Goal: Task Accomplishment & Management: Complete application form

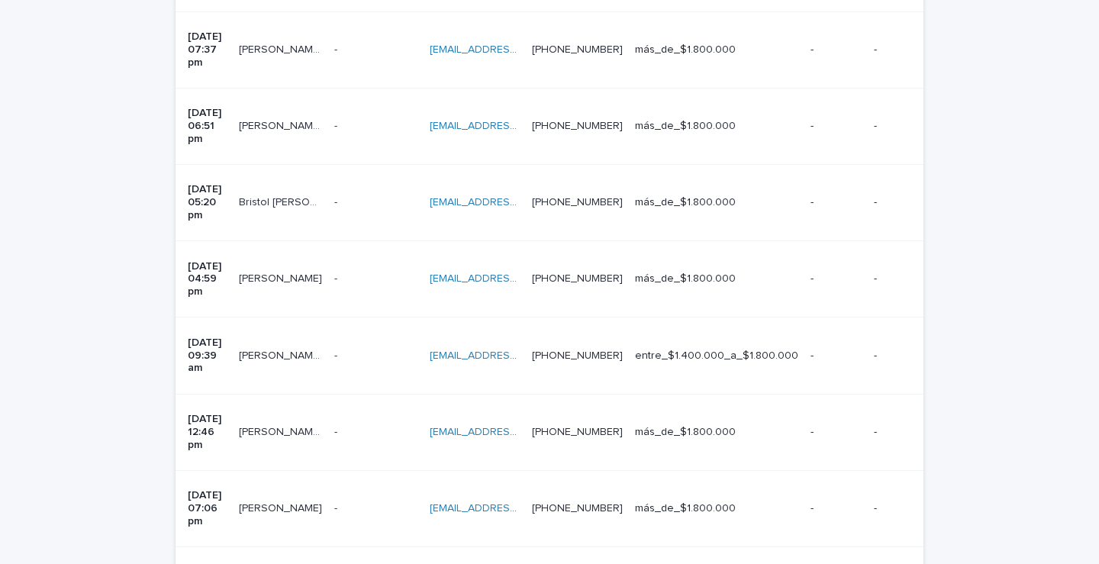
scroll to position [1039, 0]
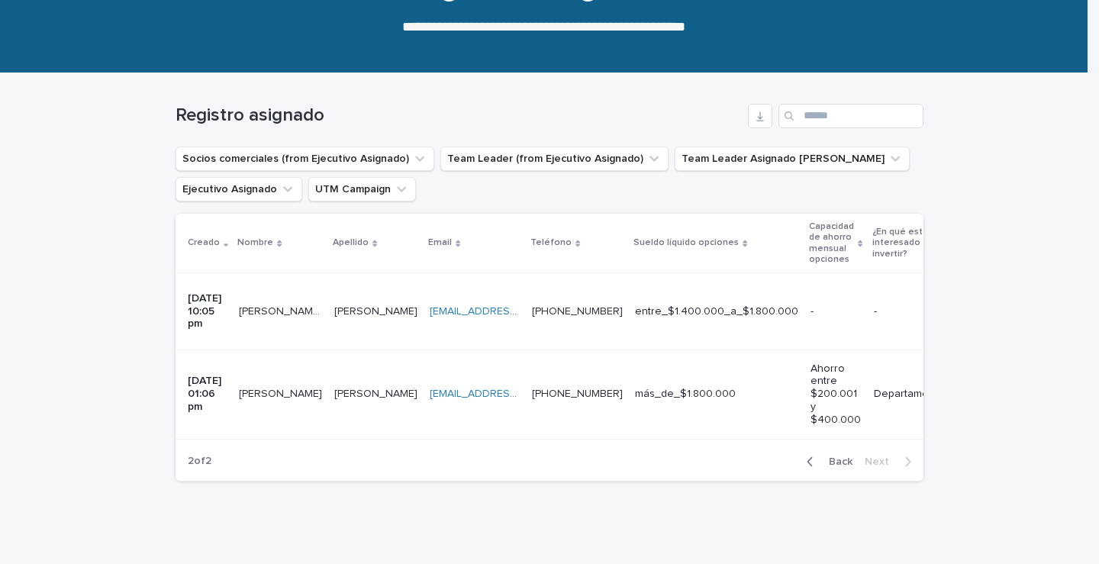
scroll to position [200, 0]
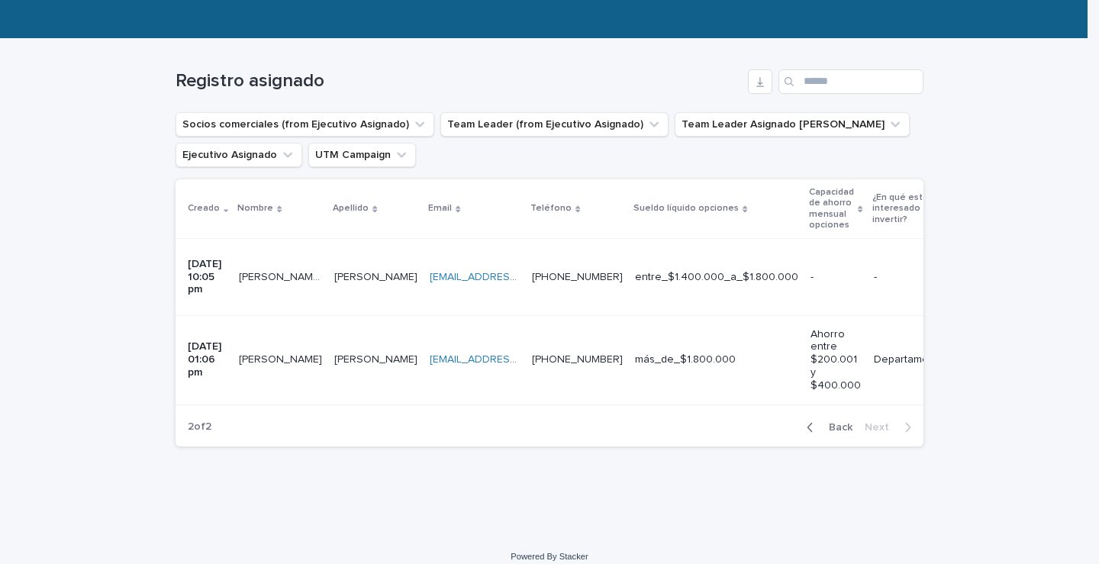
click at [810, 421] on icon "button" at bounding box center [810, 428] width 7 height 14
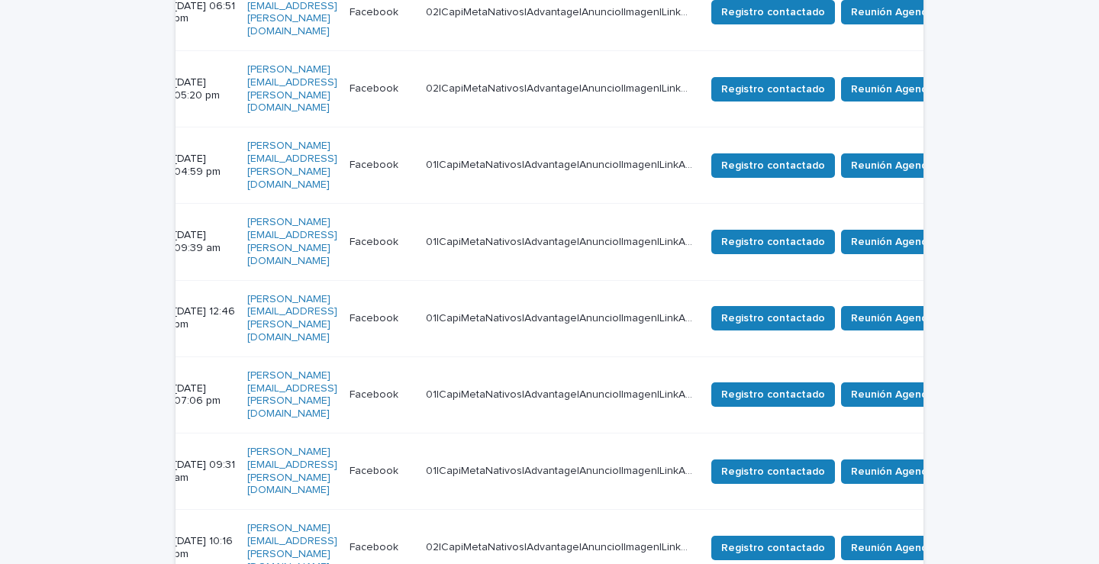
scroll to position [0, 786]
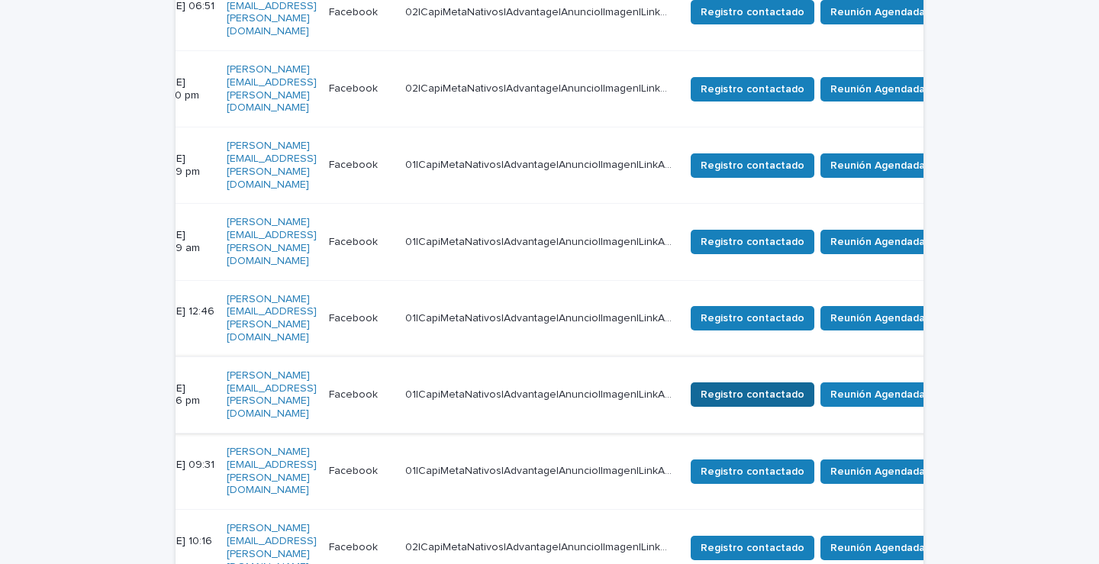
click at [805, 387] on span "Registro contactado" at bounding box center [753, 394] width 104 height 15
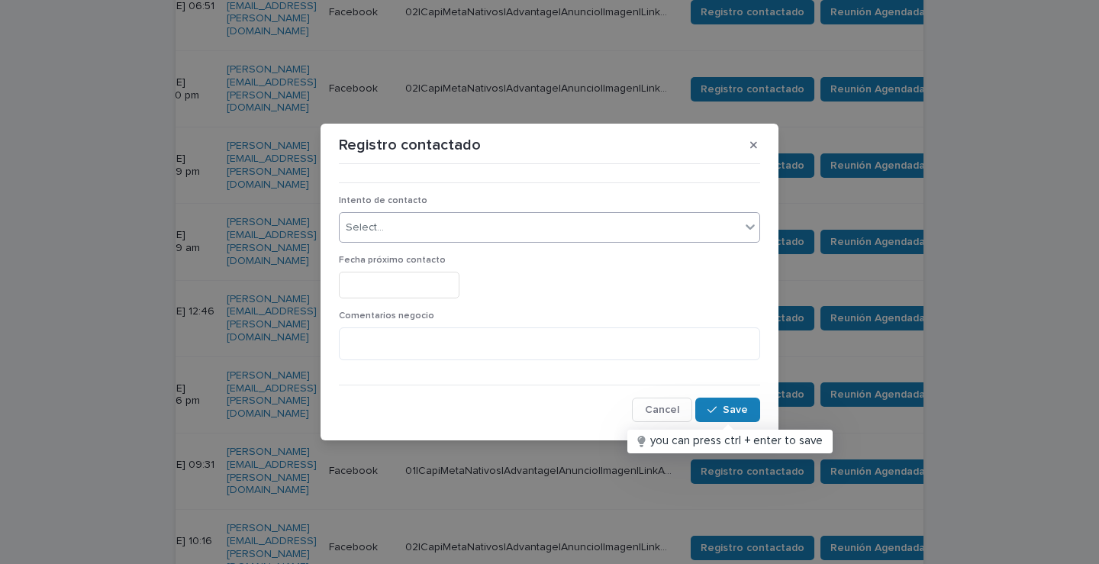
click at [460, 228] on div "Select..." at bounding box center [540, 227] width 401 height 25
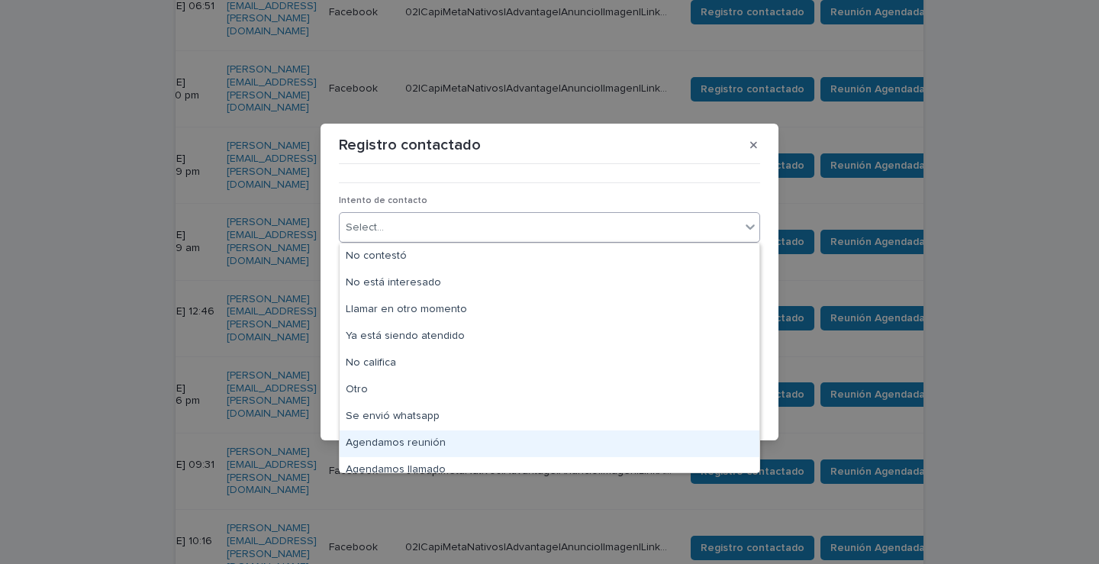
click at [433, 444] on div "Agendamos reunión" at bounding box center [550, 444] width 420 height 27
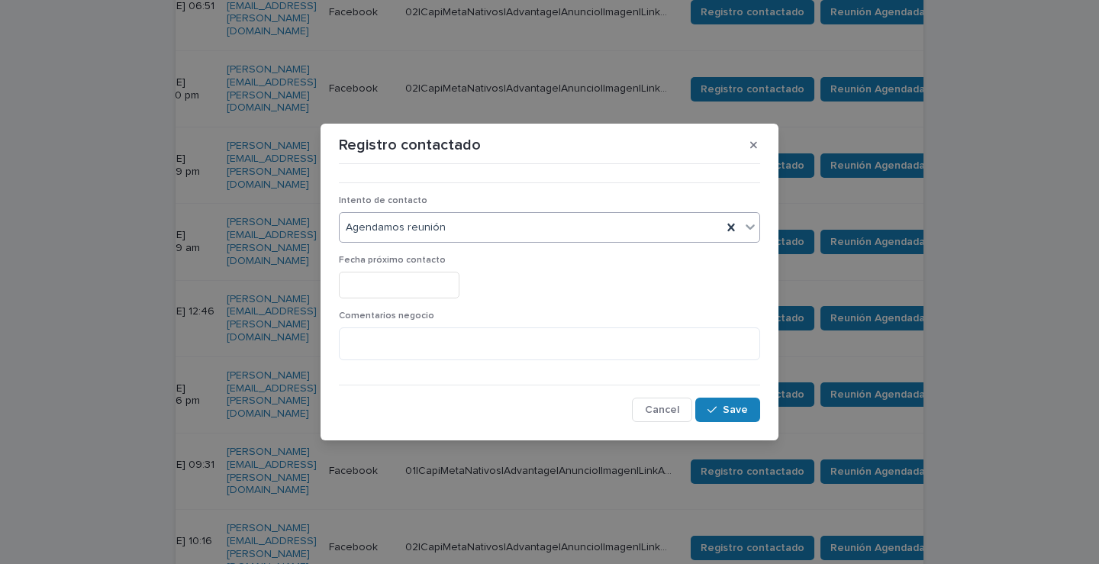
click at [434, 287] on input "text" at bounding box center [399, 285] width 121 height 27
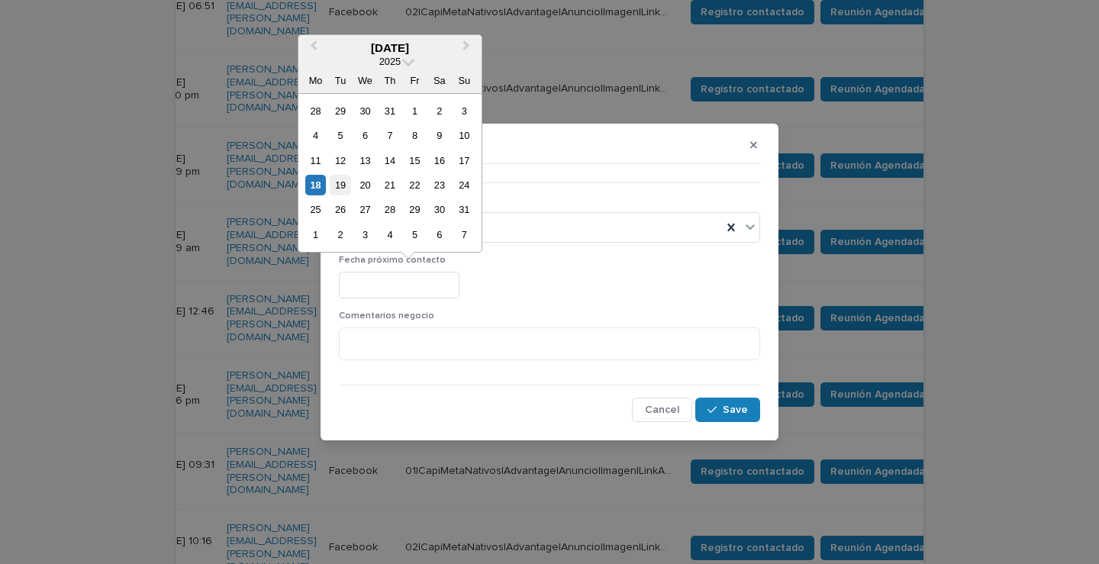
click at [339, 176] on div "19" at bounding box center [340, 185] width 21 height 21
type input "**********"
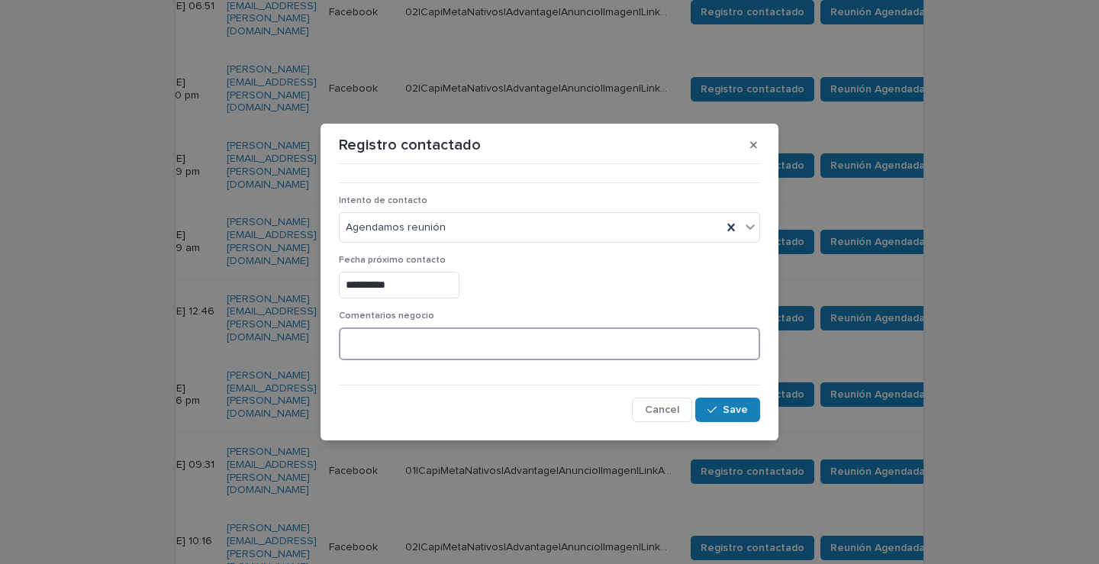
click at [432, 336] on textarea at bounding box center [549, 344] width 421 height 33
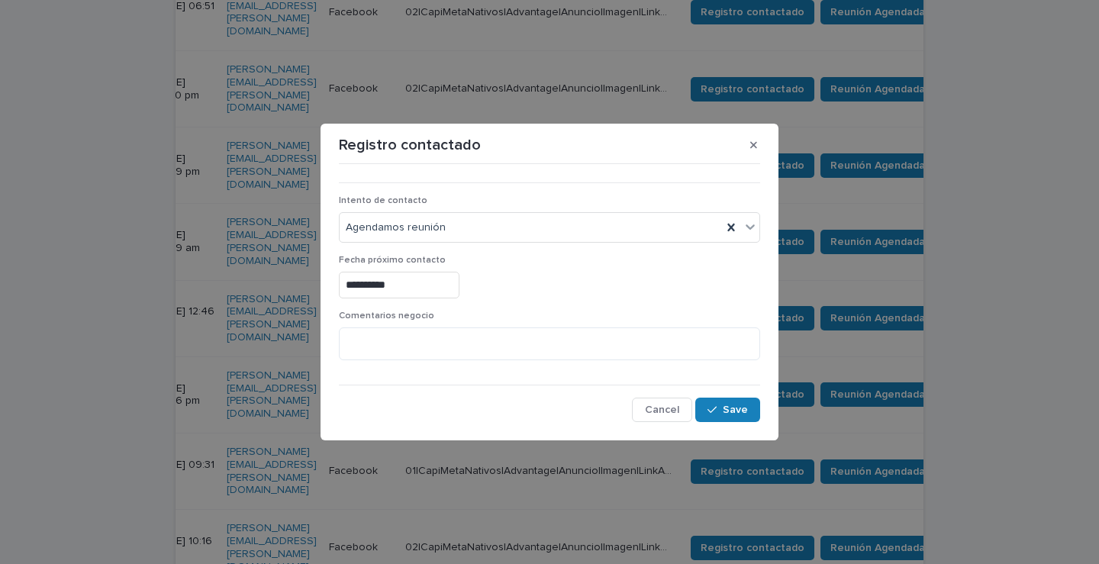
click at [551, 174] on div "•••" at bounding box center [549, 176] width 421 height 13
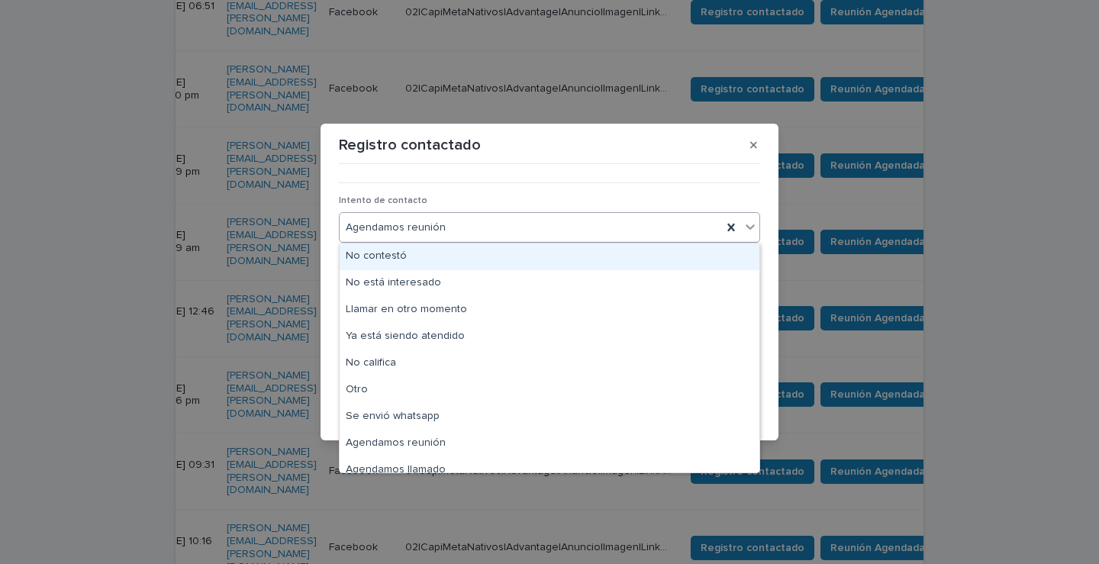
click at [563, 231] on div "Agendamos reunión" at bounding box center [531, 227] width 382 height 25
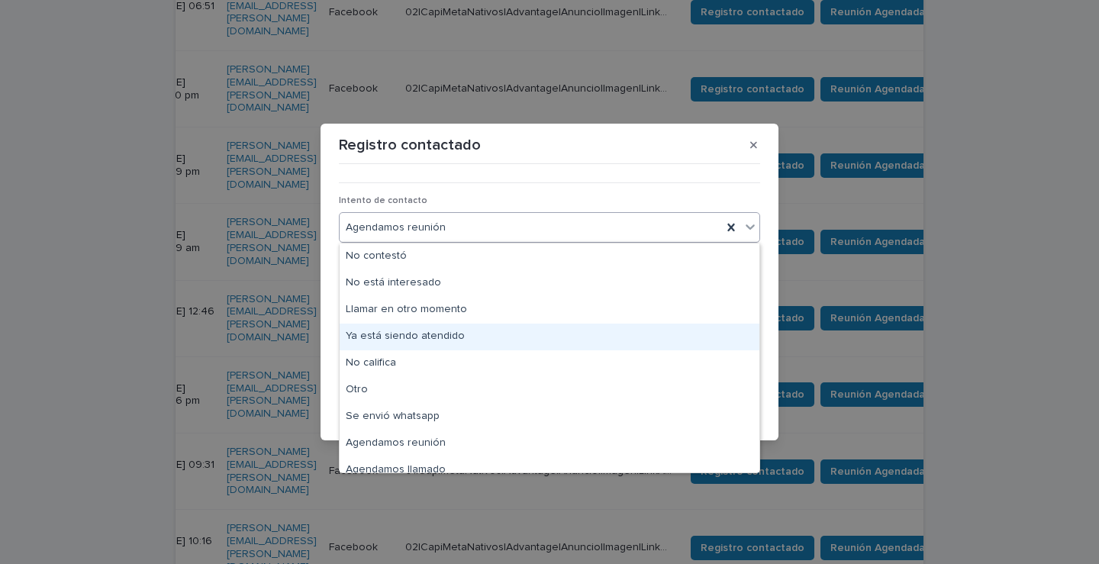
scroll to position [11, 0]
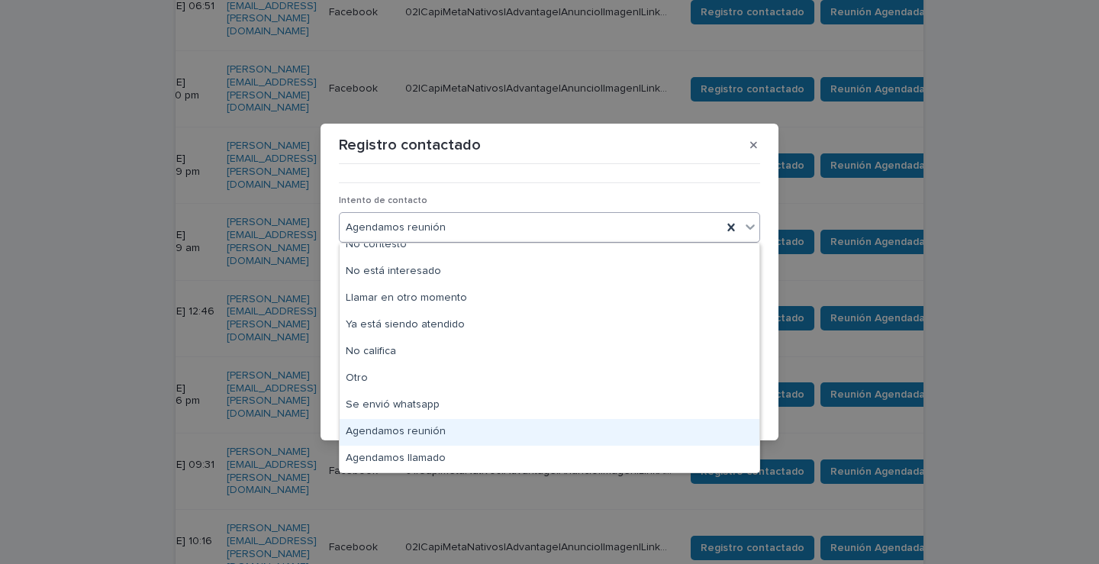
click at [437, 431] on div "Agendamos reunión" at bounding box center [550, 432] width 420 height 27
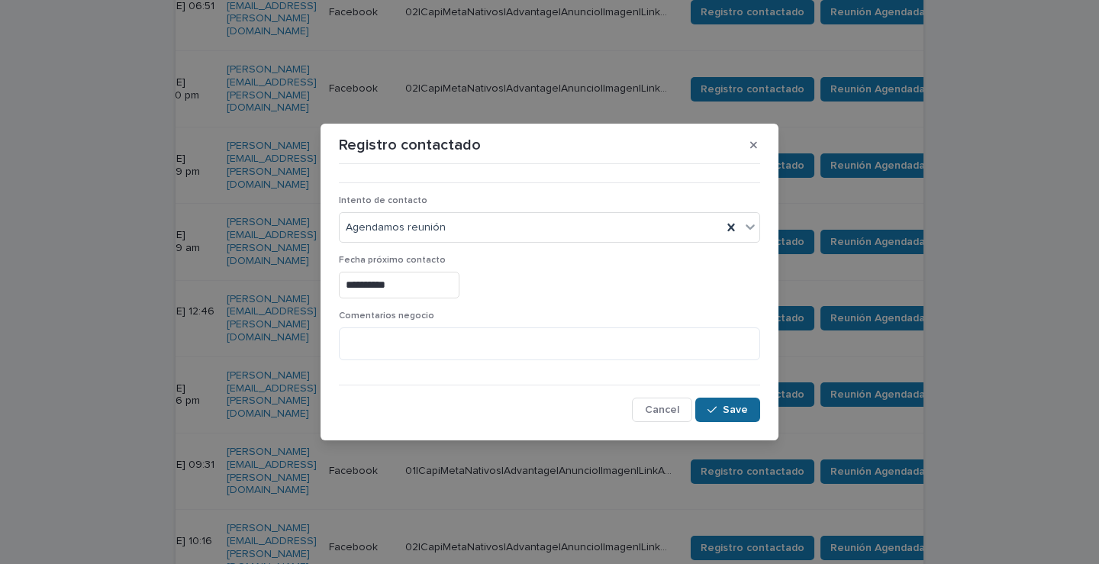
click at [746, 410] on span "Save" at bounding box center [735, 410] width 25 height 11
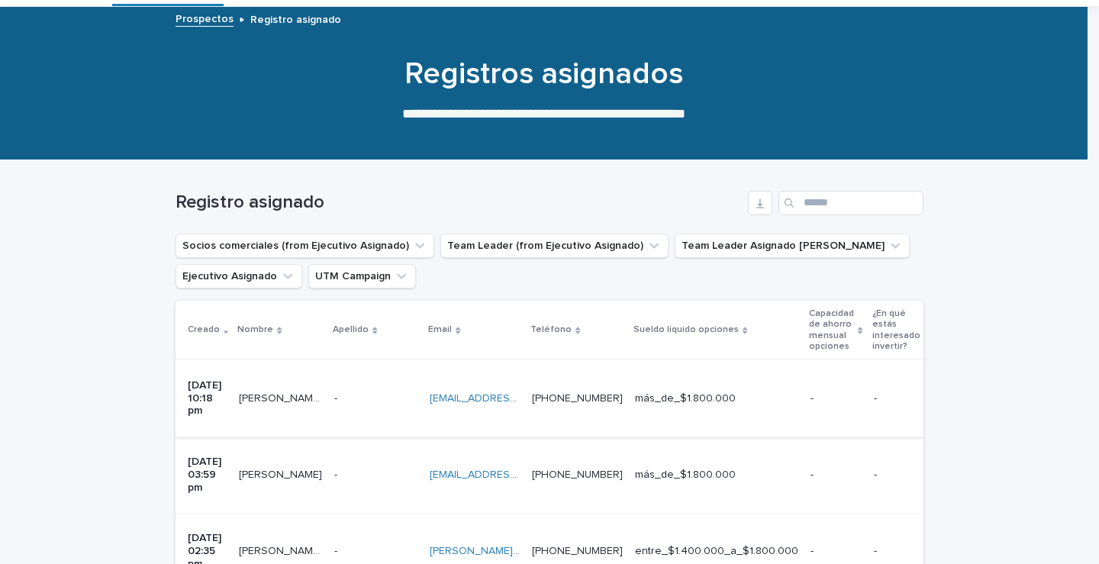
scroll to position [153, 0]
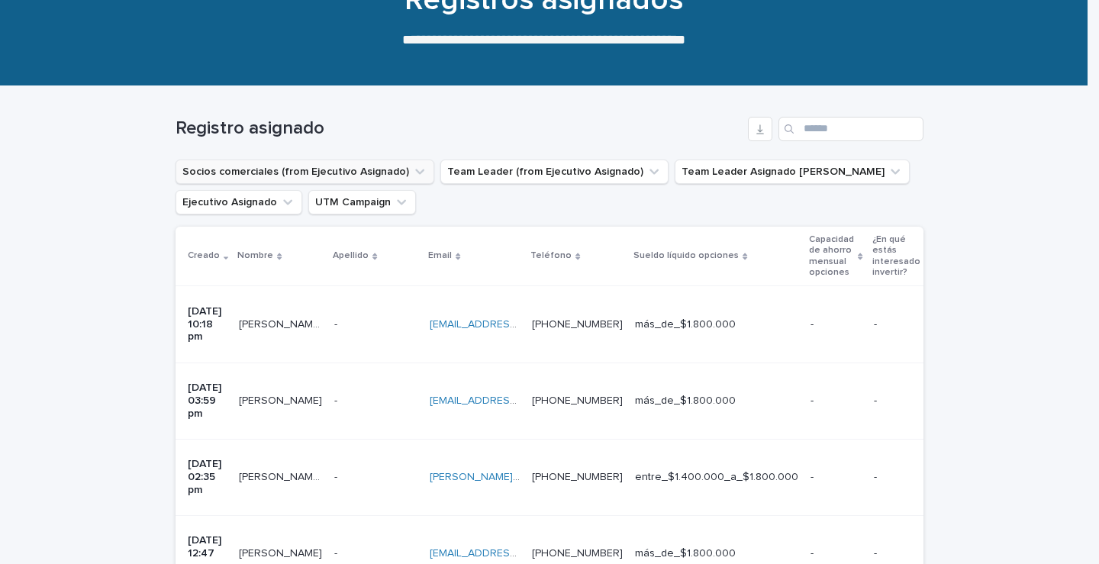
click at [241, 174] on button "Socios comerciales (from Ejecutivo Asignado)" at bounding box center [305, 172] width 259 height 24
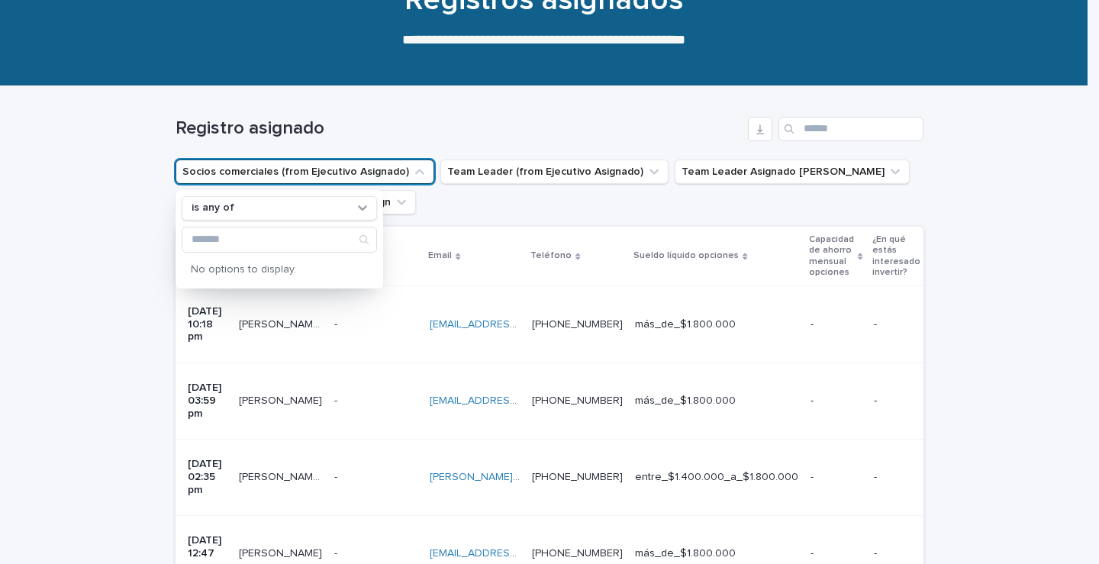
click at [483, 126] on h1 "Registro asignado" at bounding box center [459, 129] width 566 height 22
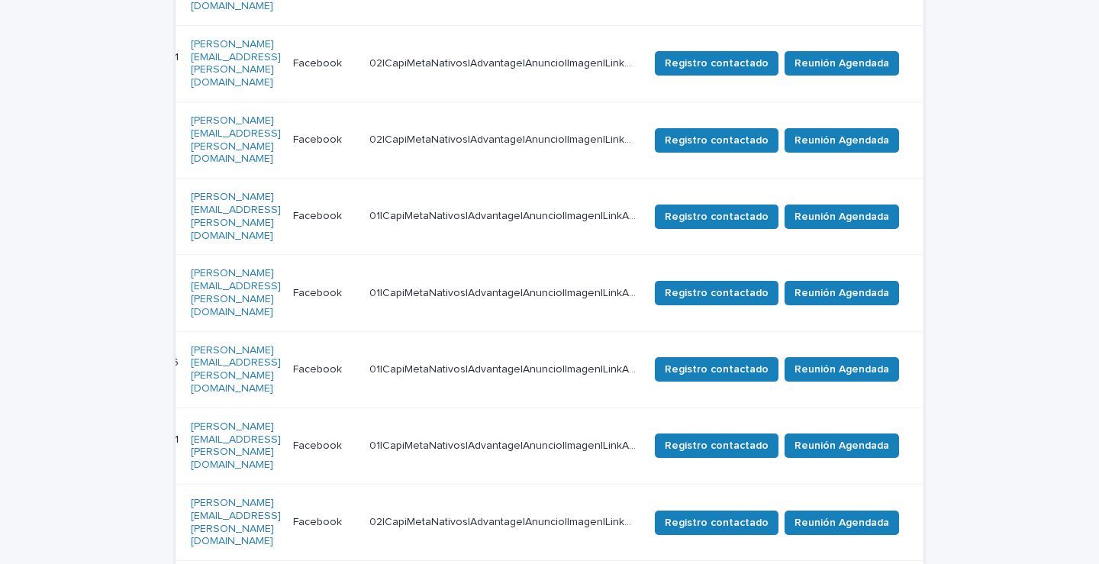
scroll to position [0, 917]
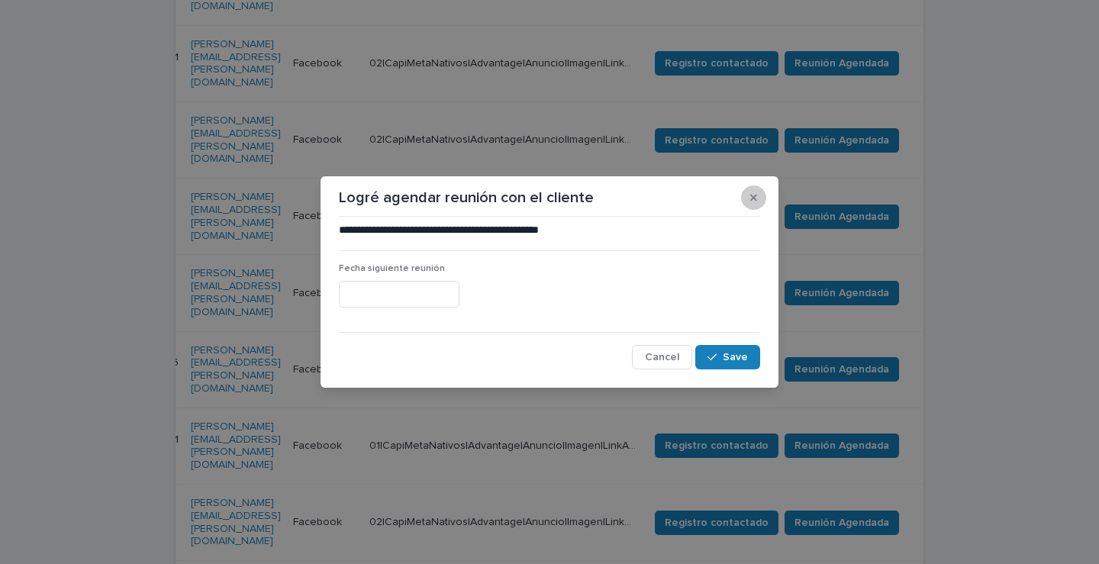
click at [758, 197] on button "button" at bounding box center [753, 198] width 25 height 24
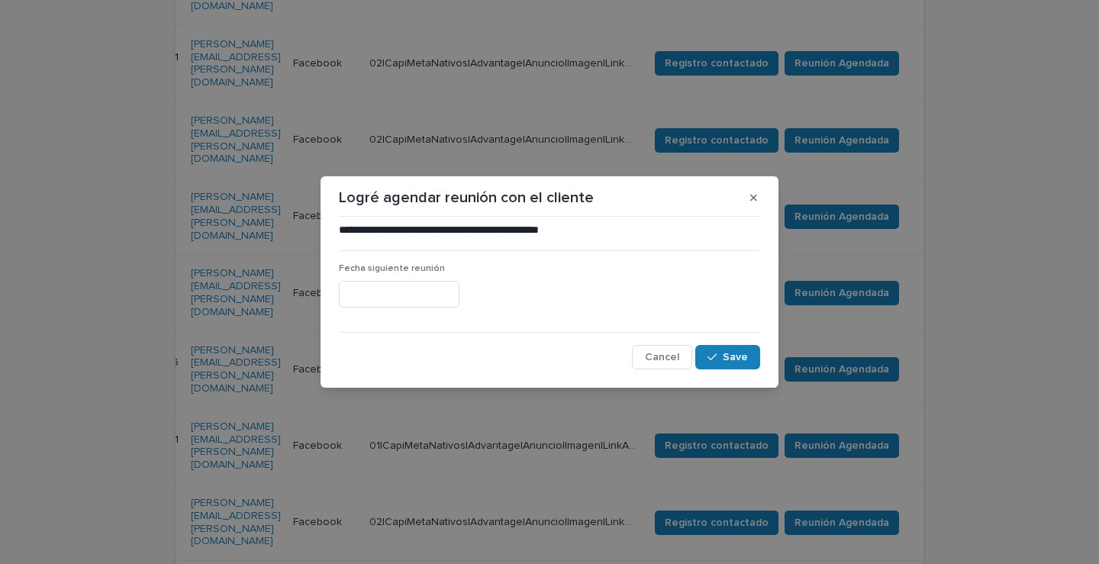
click at [375, 289] on input "text" at bounding box center [399, 294] width 121 height 27
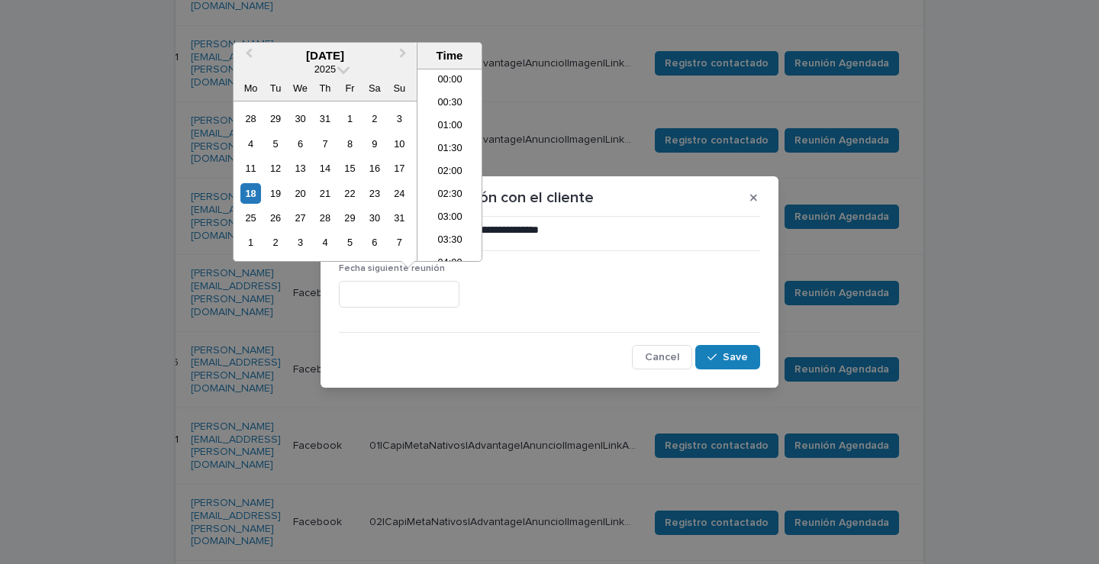
scroll to position [672, 0]
click at [272, 194] on div "19" at bounding box center [275, 193] width 21 height 21
type input "**********"
click at [413, 298] on input "**********" at bounding box center [399, 294] width 121 height 27
click at [670, 362] on span "Cancel" at bounding box center [662, 357] width 34 height 11
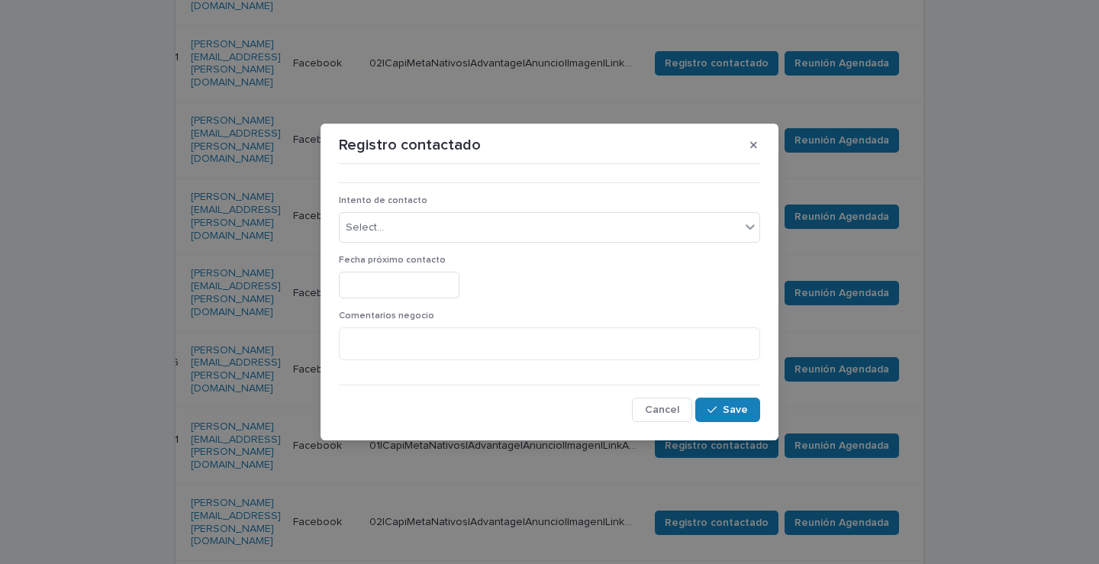
click at [938, 260] on div "Registro contactado ••• Intento de contacto Select... Fecha próximo contacto Co…" at bounding box center [549, 282] width 1099 height 564
click at [760, 142] on button "button" at bounding box center [753, 145] width 25 height 24
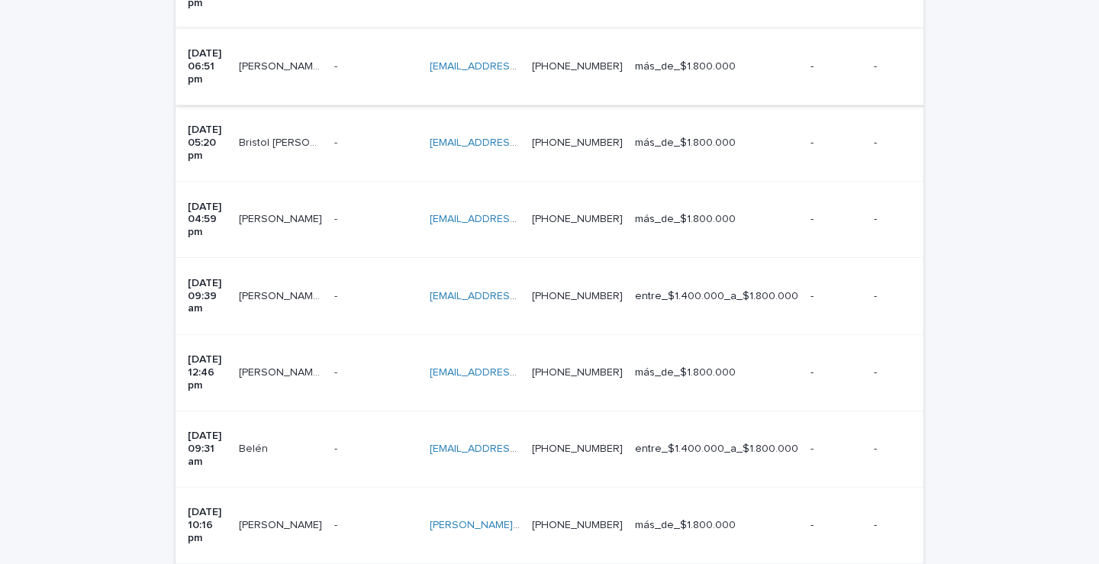
scroll to position [1025, 0]
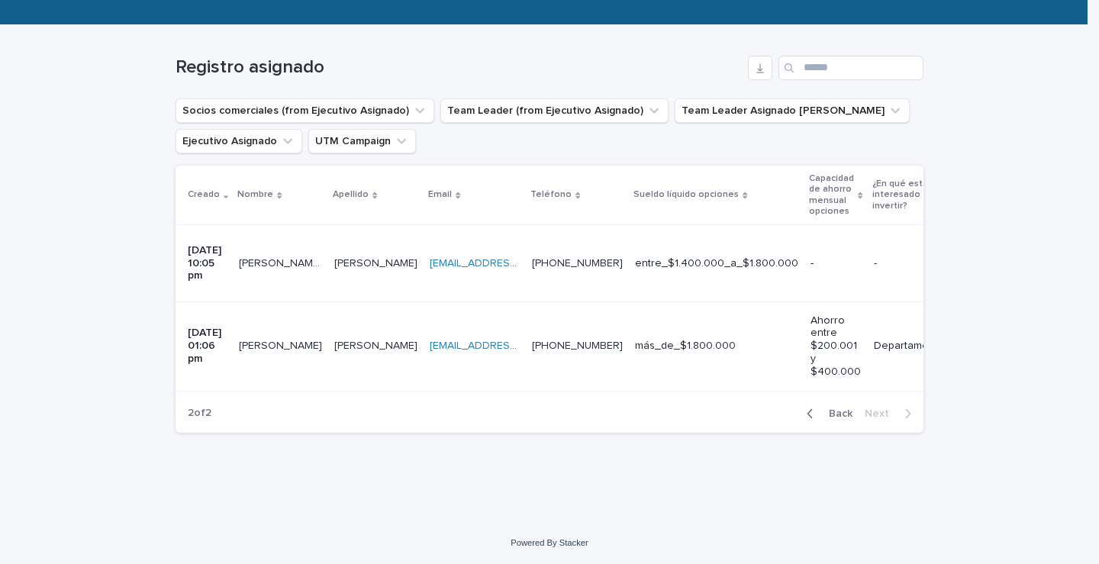
scroll to position [200, 0]
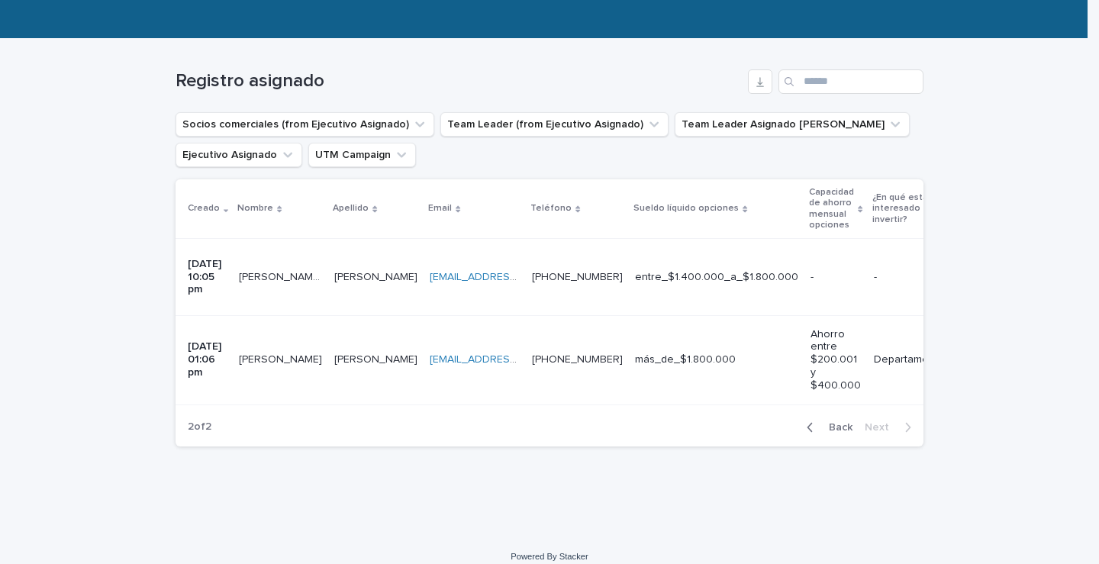
click at [808, 421] on icon "button" at bounding box center [810, 428] width 7 height 14
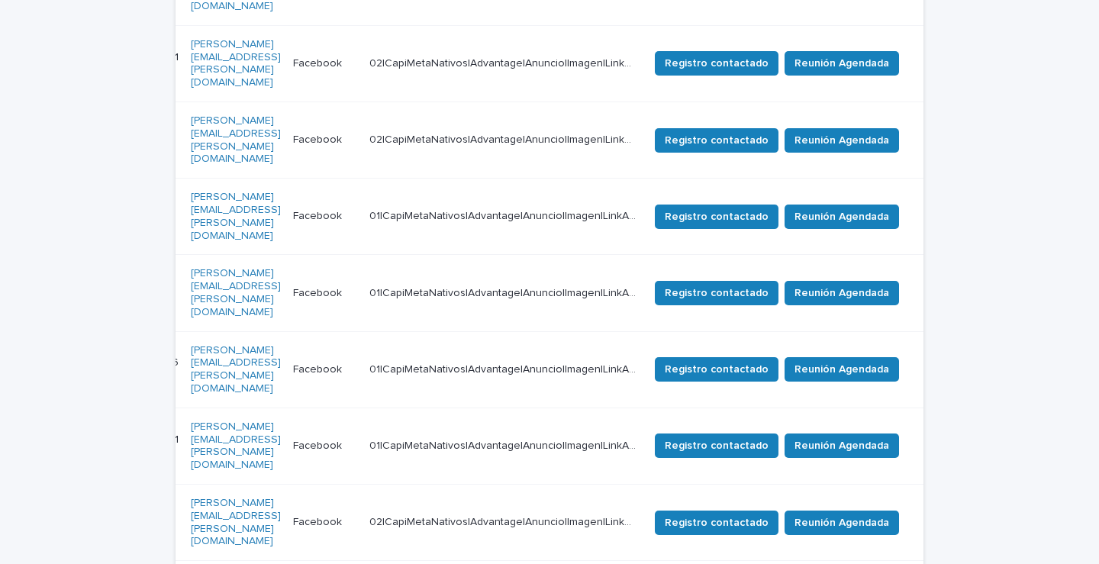
scroll to position [0, 917]
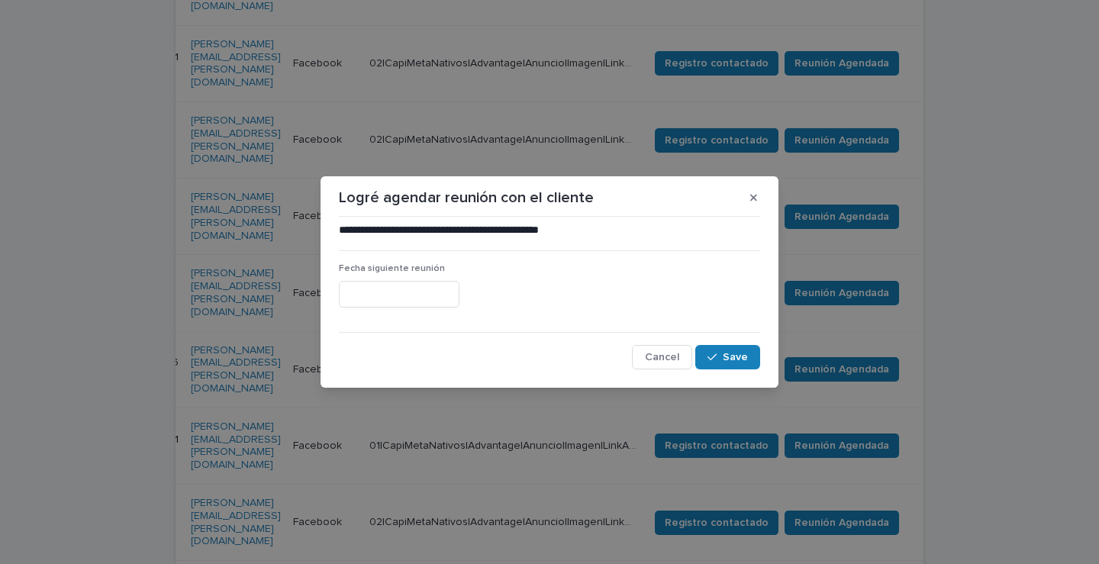
click at [432, 287] on input "text" at bounding box center [399, 294] width 121 height 27
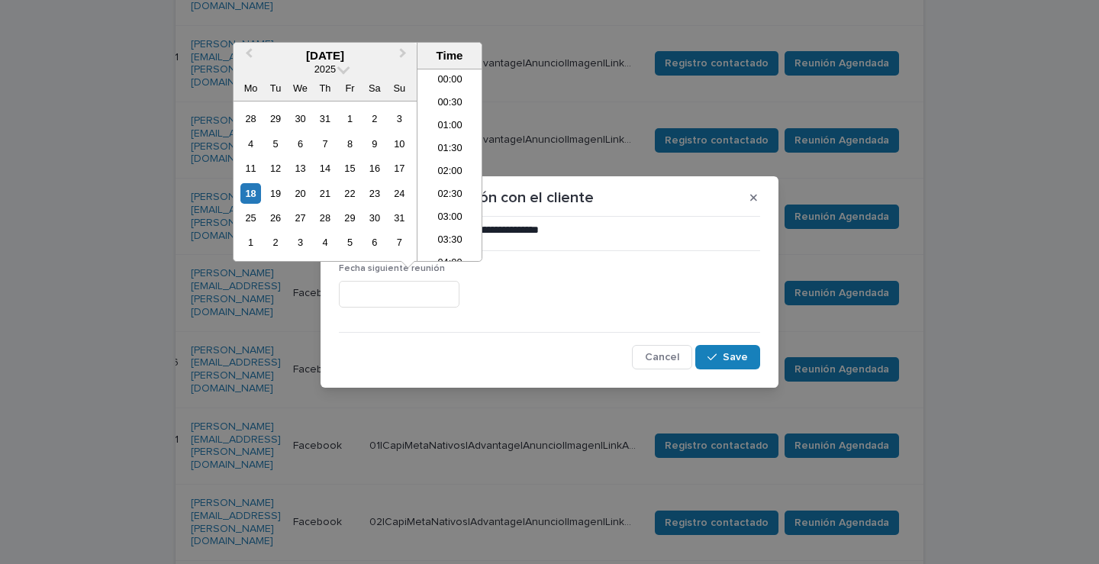
scroll to position [672, 0]
click at [273, 193] on div "19" at bounding box center [275, 193] width 21 height 21
drag, startPoint x: 412, startPoint y: 292, endPoint x: 405, endPoint y: 297, distance: 8.3
click at [403, 294] on input "**********" at bounding box center [399, 294] width 121 height 27
click at [460, 295] on input "**********" at bounding box center [399, 294] width 121 height 27
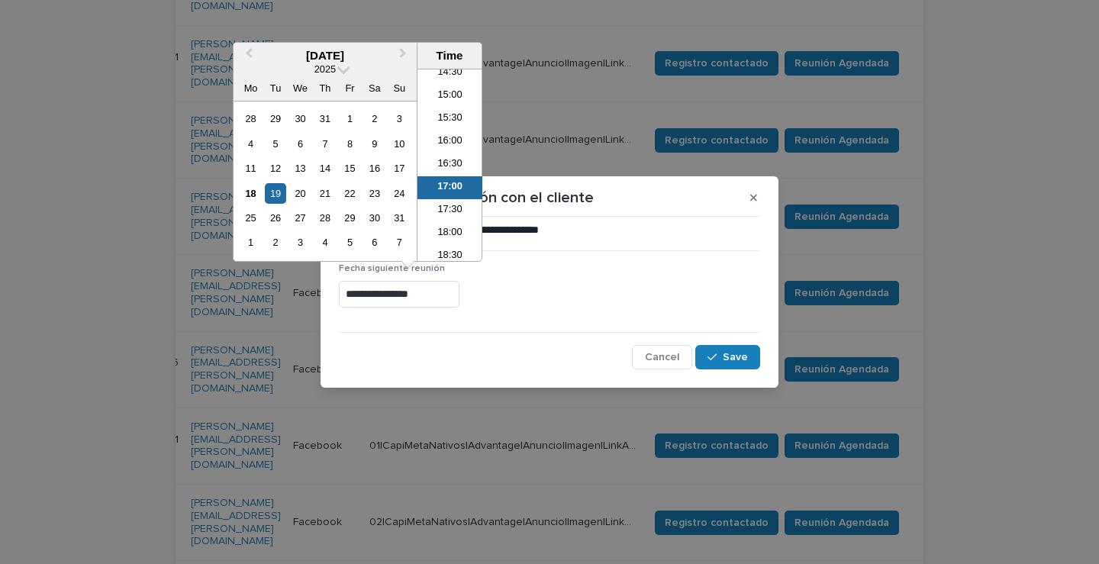
click at [415, 292] on input "**********" at bounding box center [399, 294] width 121 height 27
type input "**********"
click at [743, 363] on button "Save" at bounding box center [727, 357] width 65 height 24
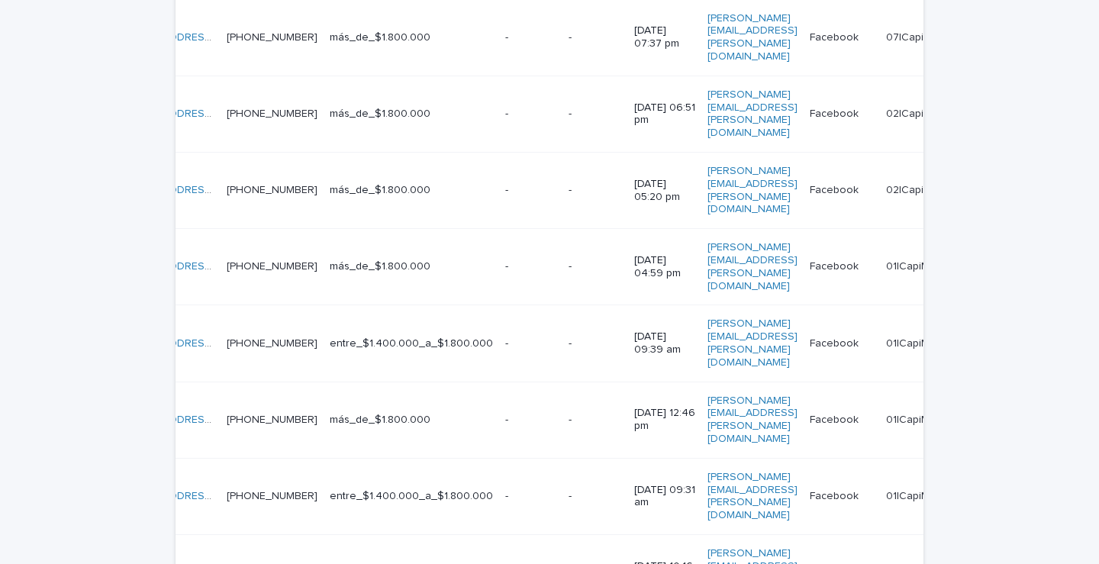
scroll to position [0, 40]
